Goal: Transaction & Acquisition: Purchase product/service

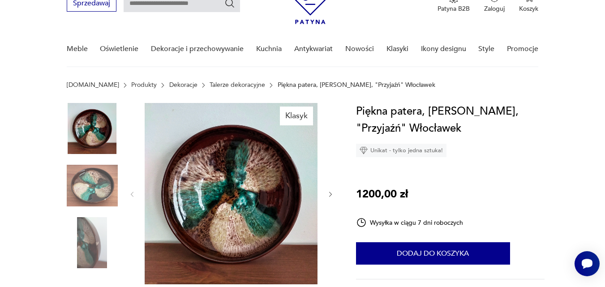
click at [297, 174] on img at bounding box center [231, 193] width 173 height 181
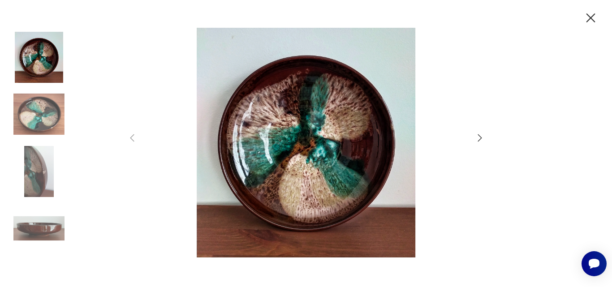
click at [482, 135] on icon "button" at bounding box center [479, 138] width 11 height 11
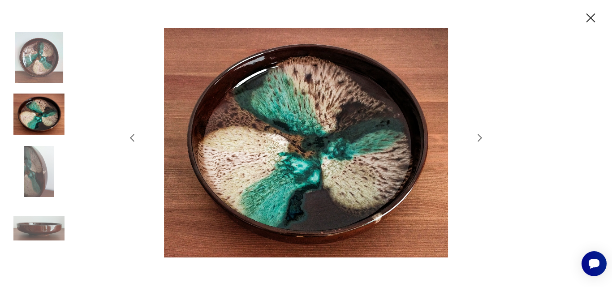
click at [482, 135] on icon "button" at bounding box center [479, 138] width 11 height 11
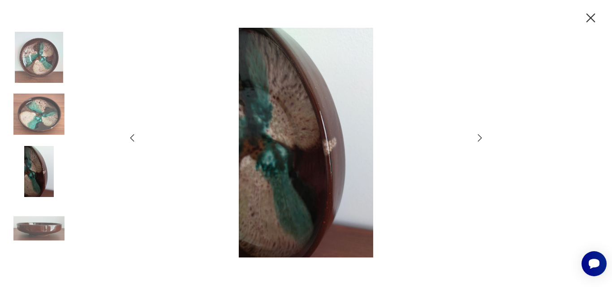
click at [333, 148] on img at bounding box center [305, 143] width 319 height 230
click at [479, 134] on icon "button" at bounding box center [479, 138] width 11 height 11
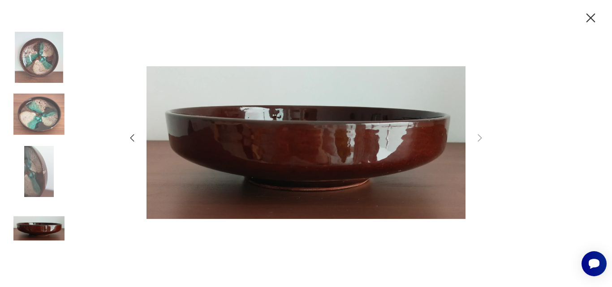
click at [592, 16] on icon "button" at bounding box center [591, 18] width 16 height 16
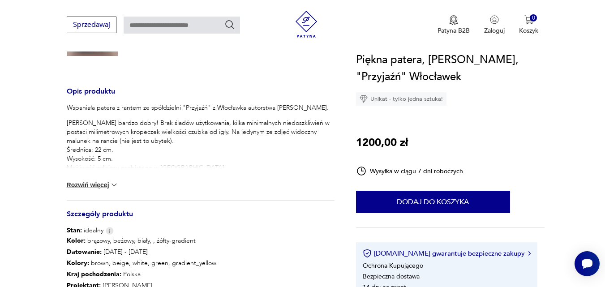
scroll to position [314, 0]
